Goal: Check status: Check status

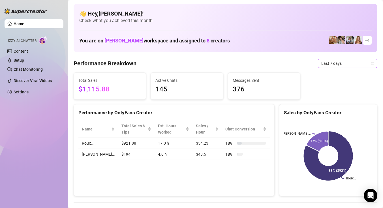
click at [347, 65] on span "Last 7 days" at bounding box center [348, 63] width 53 height 9
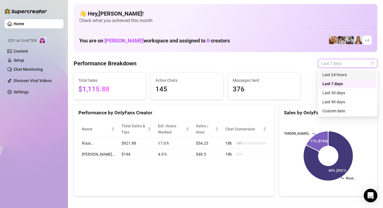
click at [336, 74] on div "Last 24 hours" at bounding box center [348, 75] width 50 height 6
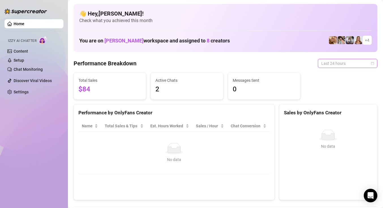
click at [343, 65] on span "Last 24 hours" at bounding box center [348, 63] width 53 height 9
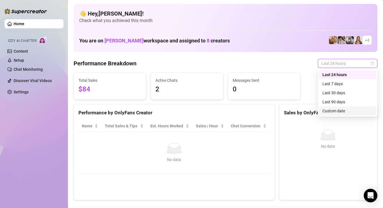
click at [329, 111] on div "Custom date" at bounding box center [348, 111] width 50 height 6
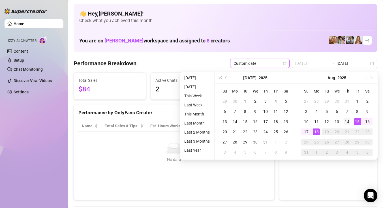
type input "[DATE]"
click at [347, 122] on div "14" at bounding box center [347, 121] width 7 height 7
type input "[DATE]"
click at [370, 121] on div "16" at bounding box center [367, 121] width 7 height 7
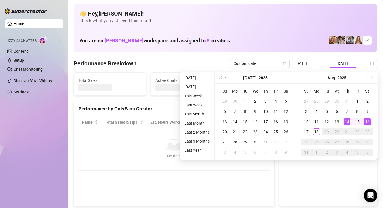
type input "[DATE]"
